Goal: Information Seeking & Learning: Check status

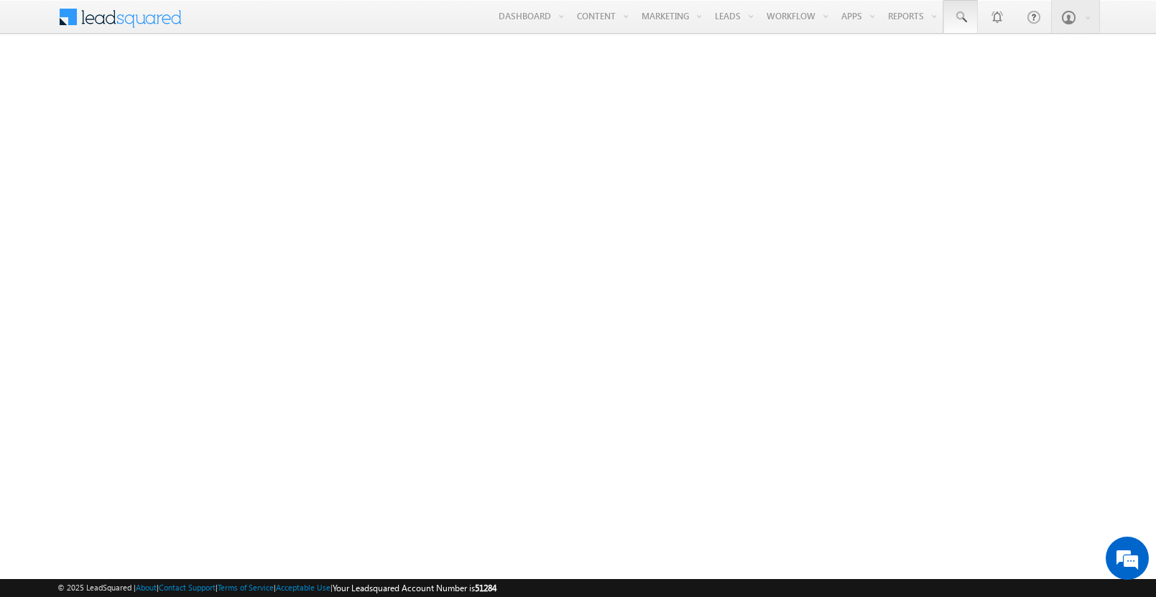
click at [960, 17] on span at bounding box center [961, 17] width 14 height 14
type input "8985574918"
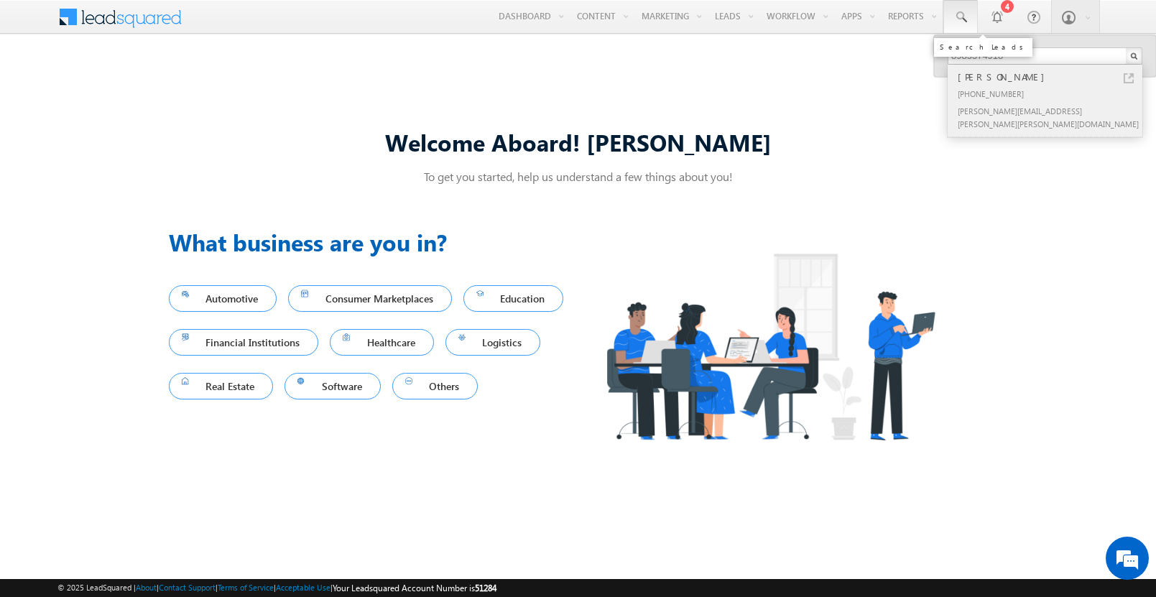
click at [1051, 77] on div "[PERSON_NAME]" at bounding box center [1051, 77] width 193 height 16
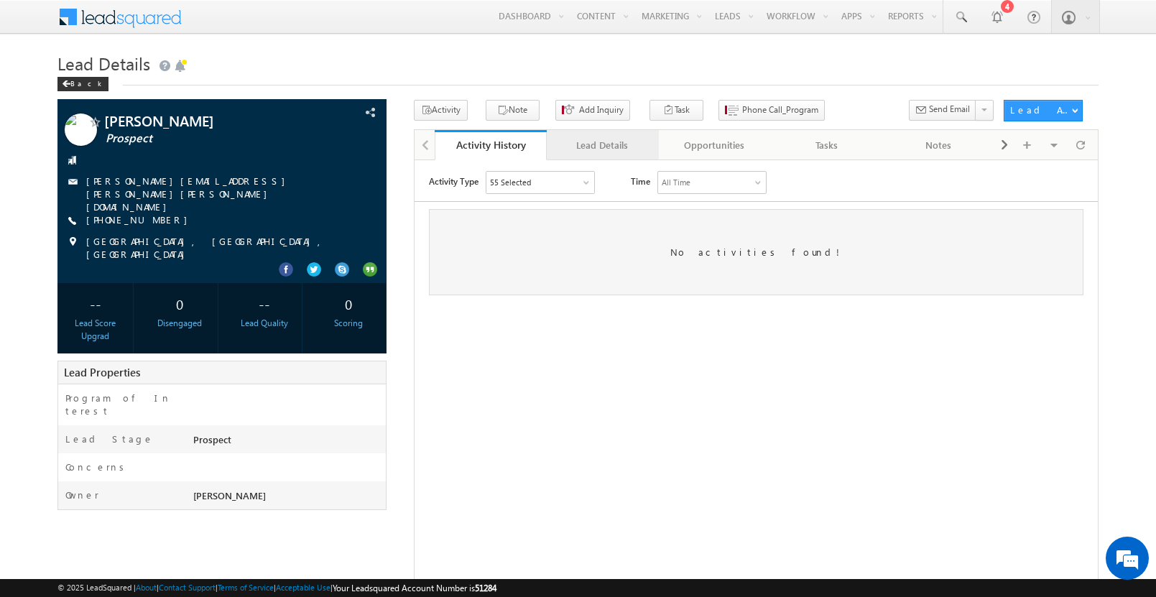
click at [602, 145] on div "Lead Details" at bounding box center [602, 145] width 88 height 17
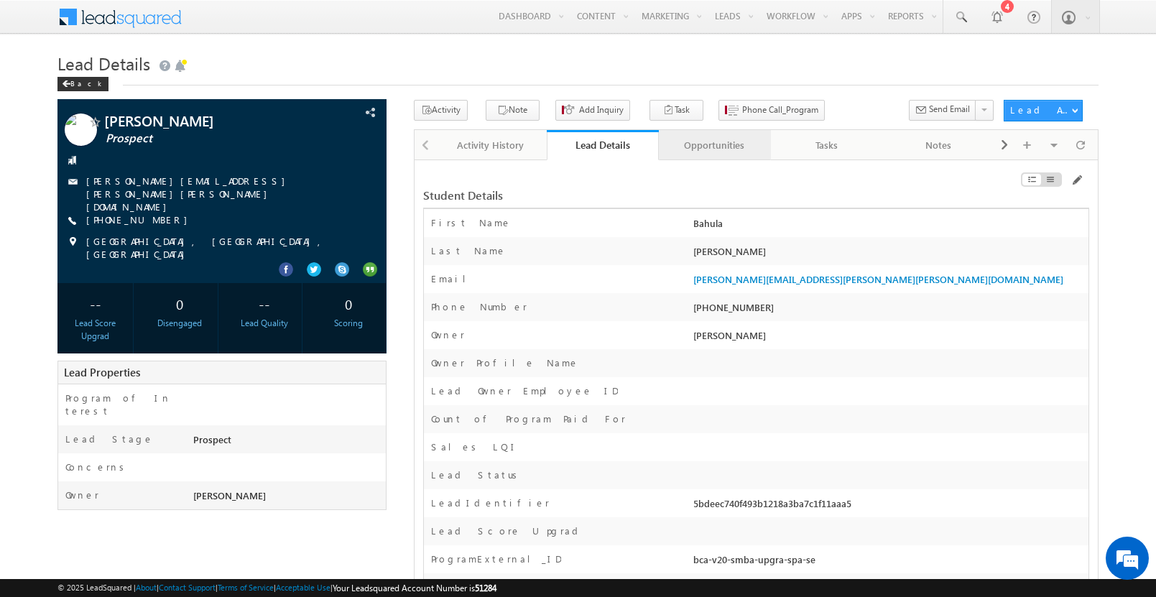
click at [714, 145] on div "Opportunities" at bounding box center [715, 145] width 88 height 17
